Goal: Information Seeking & Learning: Learn about a topic

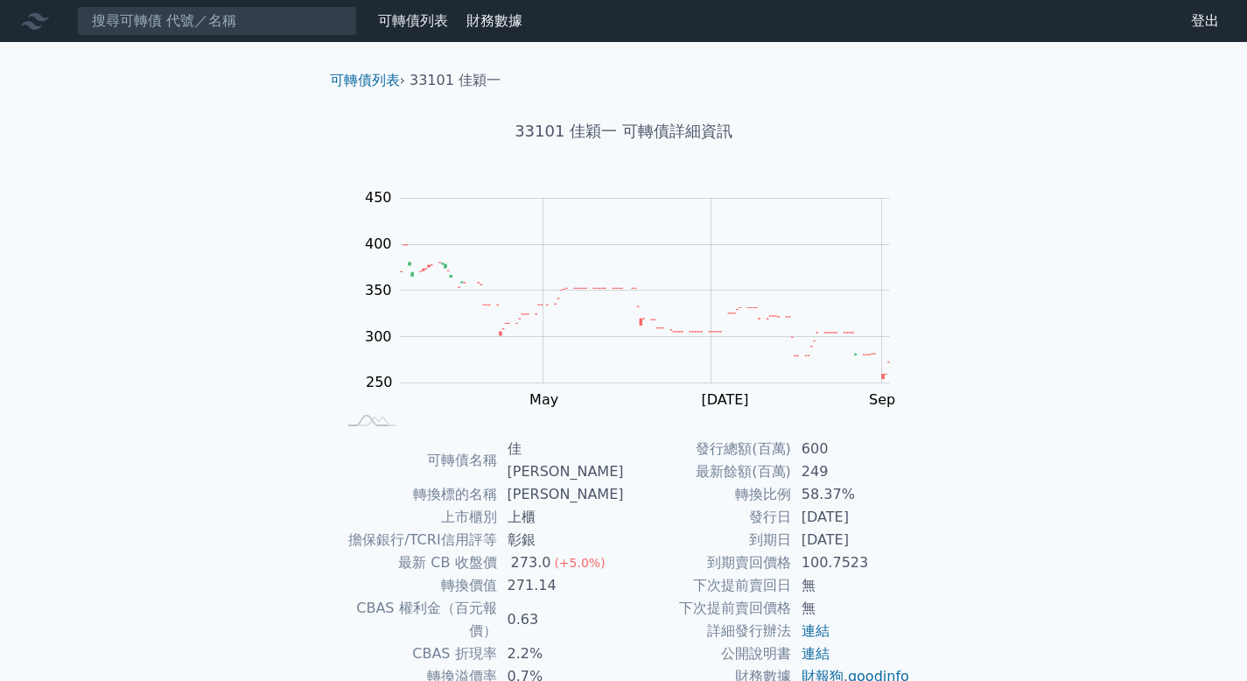
click at [121, 192] on div "可轉債列表 財務數據 可轉債列表 財務數據 登出 登出 可轉債列表 › 33101 佳穎一 33101 佳穎一 可轉債詳細資訊 Zoom Out 300 15…" at bounding box center [623, 428] width 1247 height 856
click at [237, 31] on input at bounding box center [217, 21] width 280 height 30
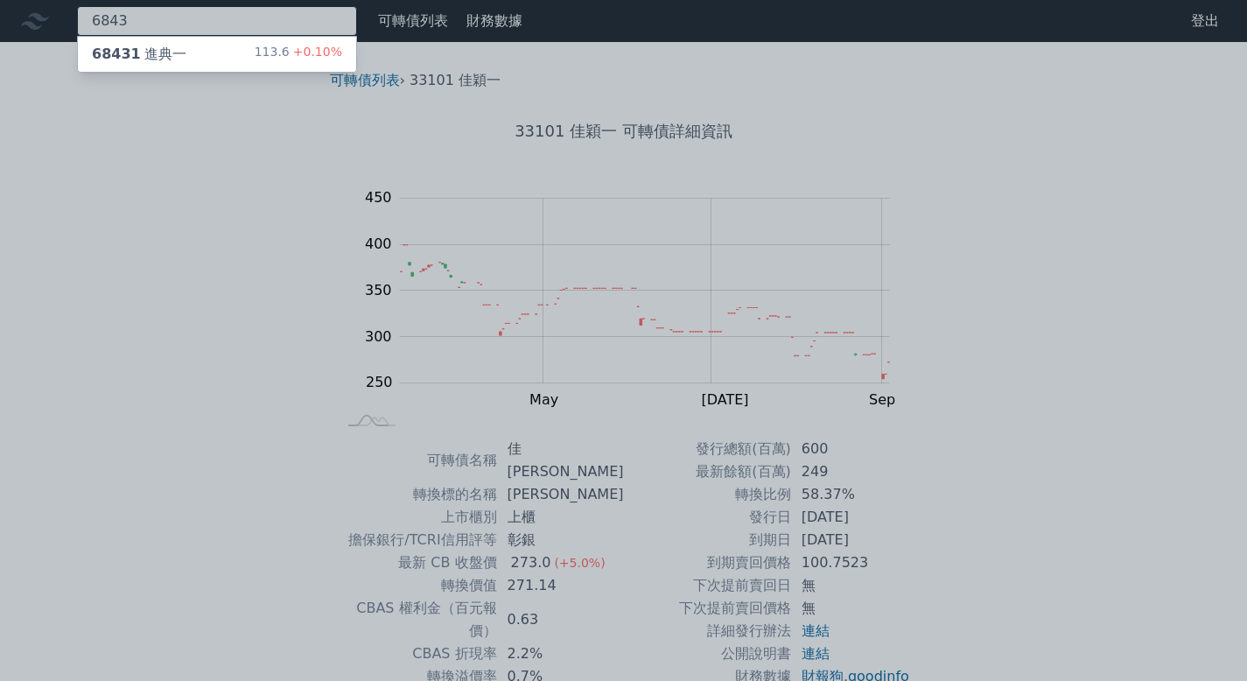
type input "6843"
click at [193, 60] on div "68431 進典一 113.6 +0.10%" at bounding box center [217, 54] width 278 height 35
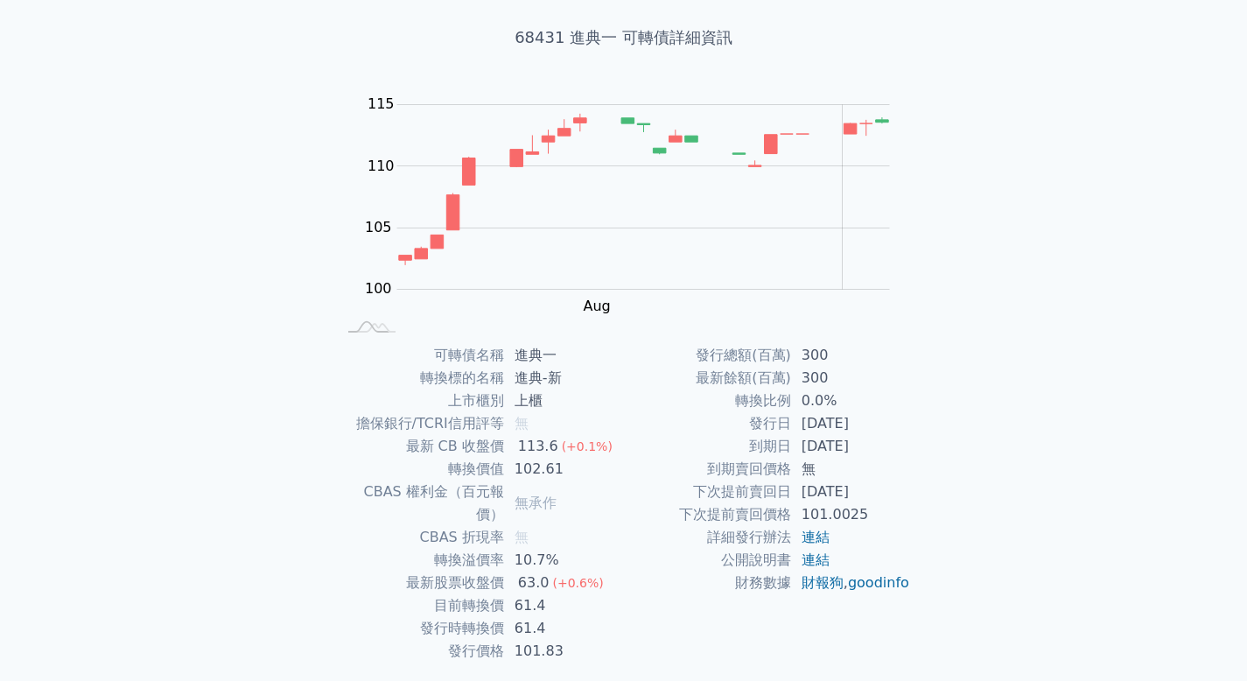
scroll to position [130, 0]
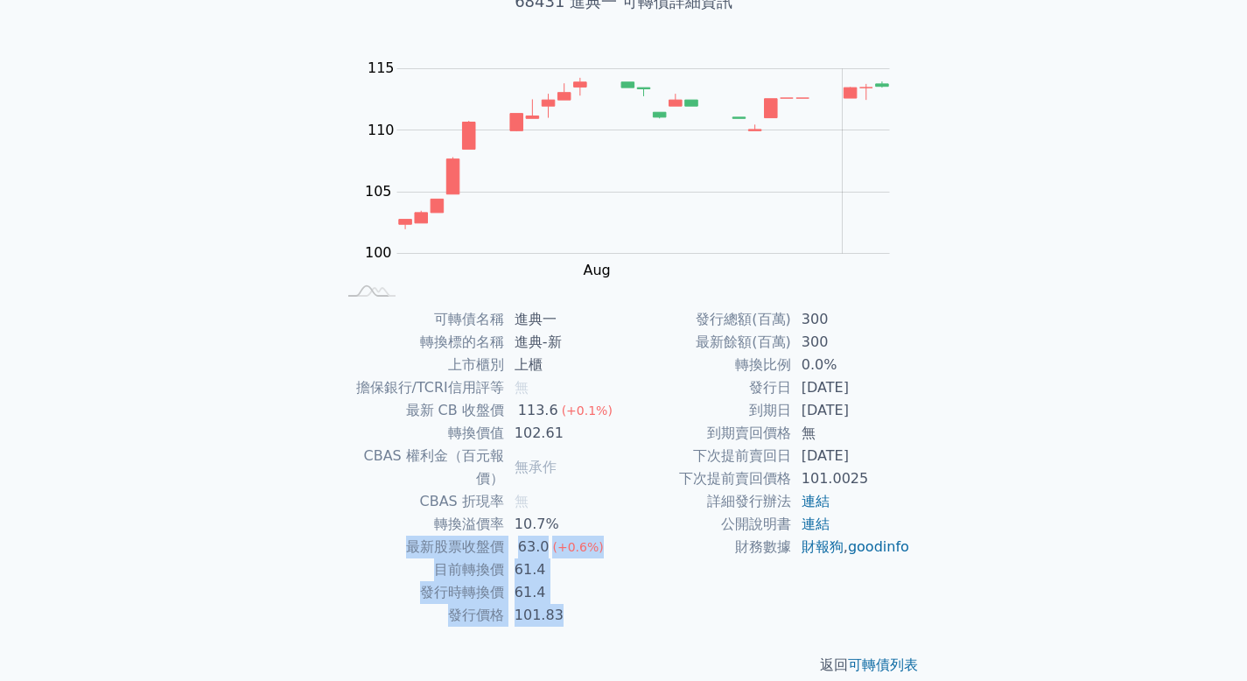
drag, startPoint x: 358, startPoint y: 530, endPoint x: 606, endPoint y: 587, distance: 254.4
click at [606, 587] on tbody "可轉債名稱 進典一 轉換標的名稱 進典-新 上市櫃別 上櫃 擔保銀行/TCRI信用評等 無 最新 CB 收盤價 113.6 (+0.1%) 轉換價值 102.…" at bounding box center [480, 467] width 287 height 319
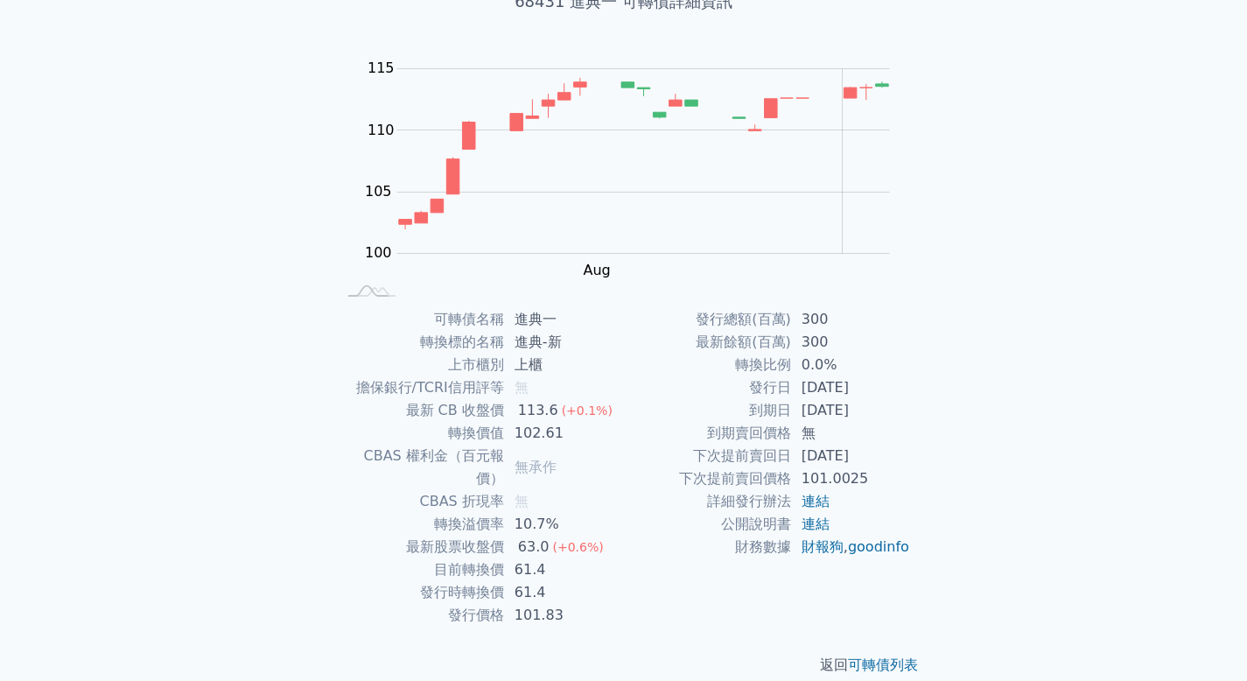
click at [605, 604] on td "101.83" at bounding box center [564, 615] width 120 height 23
click at [558, 354] on td "上櫃" at bounding box center [564, 365] width 120 height 23
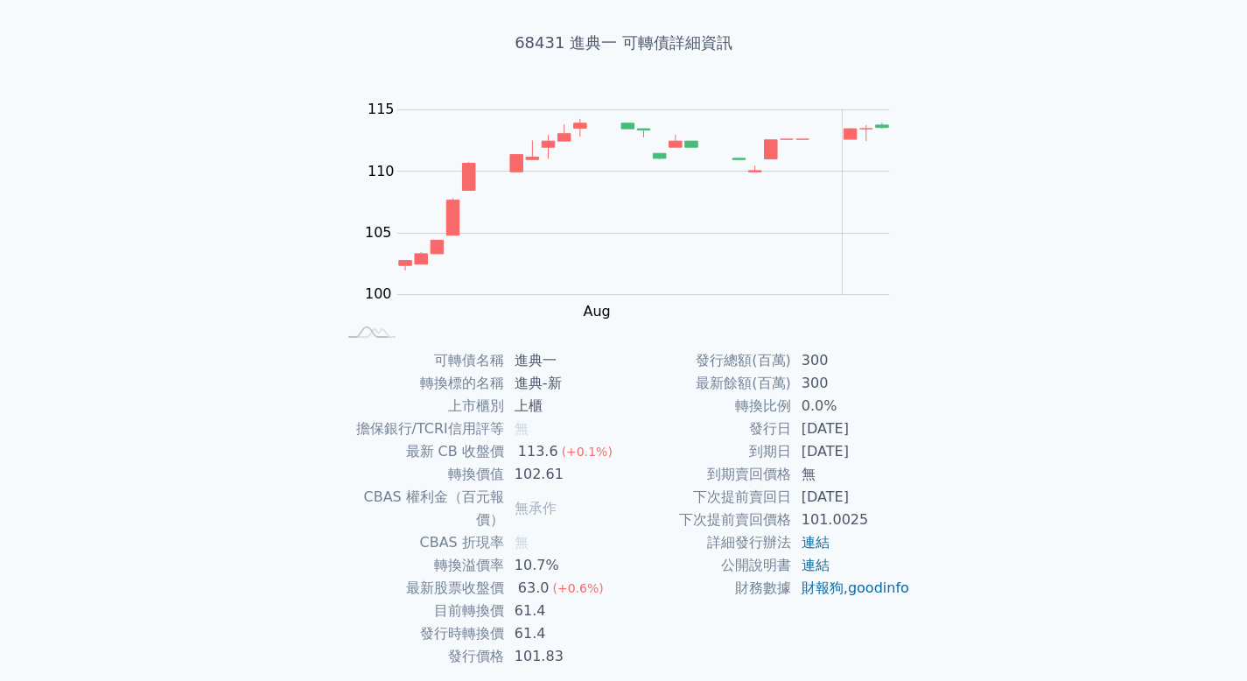
scroll to position [0, 0]
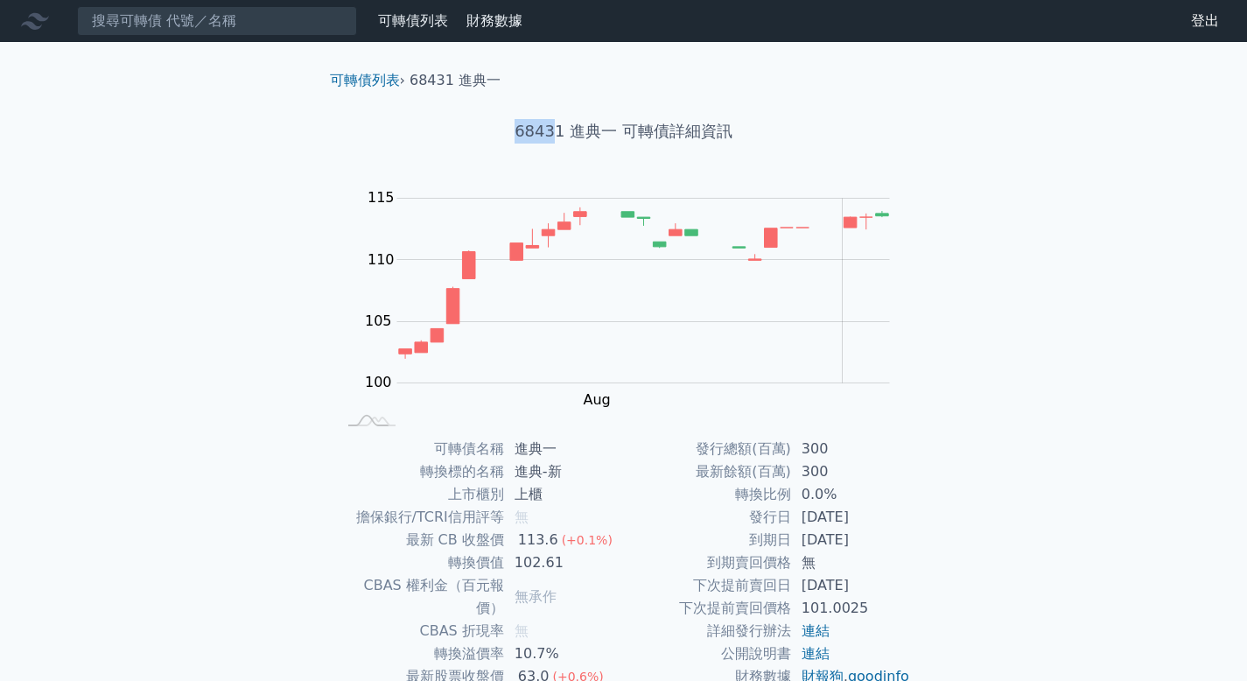
drag, startPoint x: 509, startPoint y: 123, endPoint x: 553, endPoint y: 127, distance: 44.8
click at [553, 127] on h1 "68431 進典一 可轉債詳細資訊" at bounding box center [624, 131] width 616 height 25
copy h1 "6843"
